Goal: Task Accomplishment & Management: Use online tool/utility

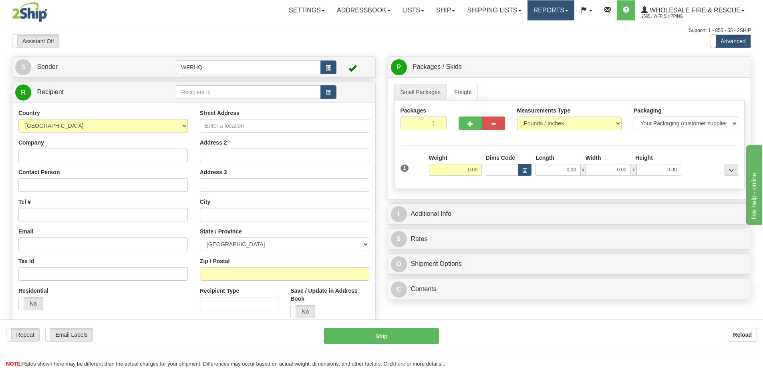
click at [550, 10] on link "Reports" at bounding box center [550, 10] width 47 height 20
click at [533, 29] on link "Standard" at bounding box center [536, 28] width 73 height 10
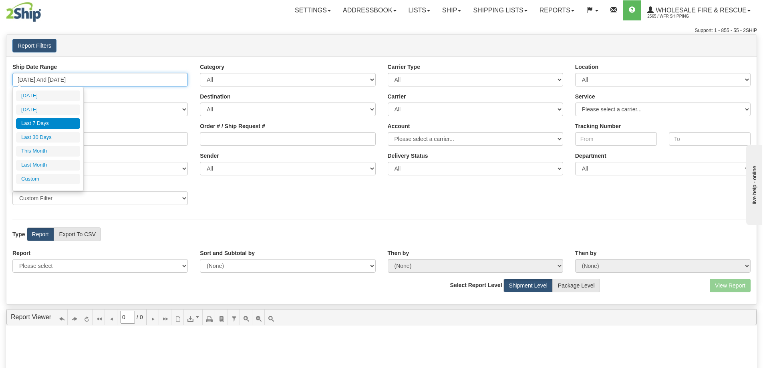
click at [68, 81] on input "[DATE] And [DATE]" at bounding box center [99, 80] width 175 height 14
click at [54, 108] on li "[DATE]" at bounding box center [48, 109] width 64 height 11
type input "[DATE] And [DATE]"
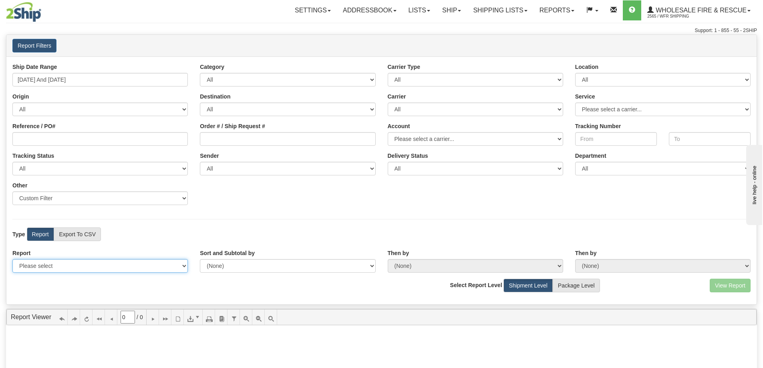
click at [83, 268] on select "Please select 1 Line Shipment Report Address Detail Basic Shipment Overview Can…" at bounding box center [99, 266] width 175 height 14
select select "Users\Full Reference Detail.trdx"
click at [12, 259] on select "Please select 1 Line Shipment Report Address Detail Basic Shipment Overview Can…" at bounding box center [99, 266] width 175 height 14
click at [731, 281] on button "View Report" at bounding box center [729, 286] width 41 height 14
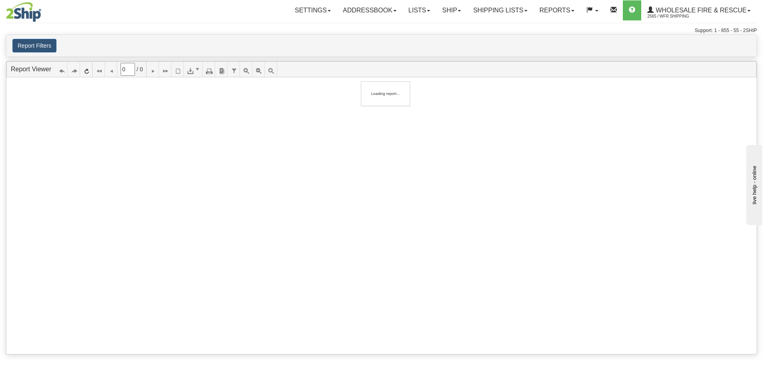
type input "1"
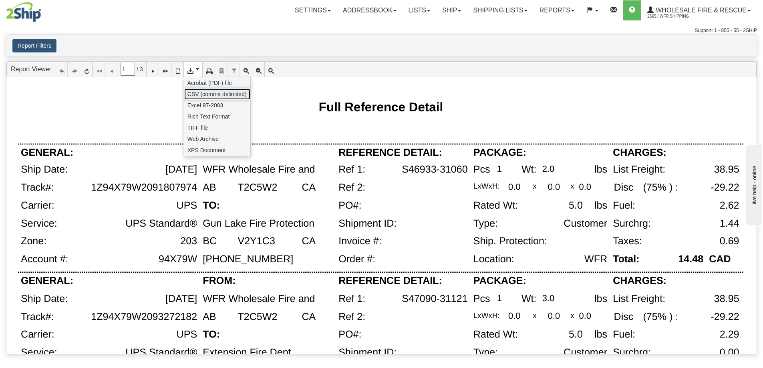
click at [202, 94] on span "CSV (comma delimited)" at bounding box center [216, 94] width 59 height 8
